Goal: Find specific page/section: Find specific page/section

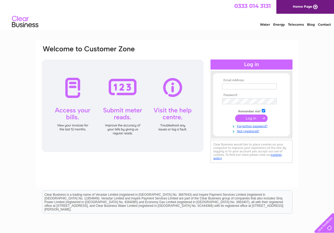
type input "dave.smithygarage@tiscali.co.uk"
click at [249, 118] on input "submit" at bounding box center [251, 117] width 33 height 7
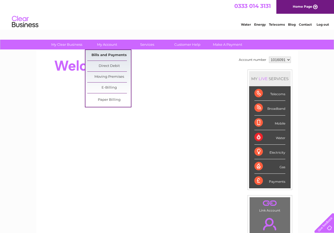
click at [102, 53] on link "Bills and Payments" at bounding box center [109, 55] width 44 height 11
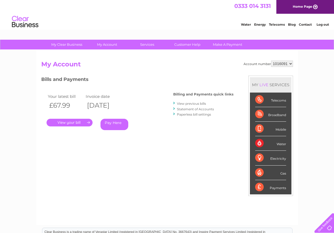
click at [73, 121] on link "." at bounding box center [70, 123] width 46 height 8
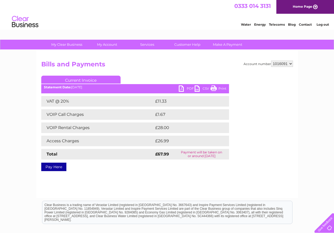
click at [181, 88] on link "PDF" at bounding box center [187, 89] width 16 height 8
